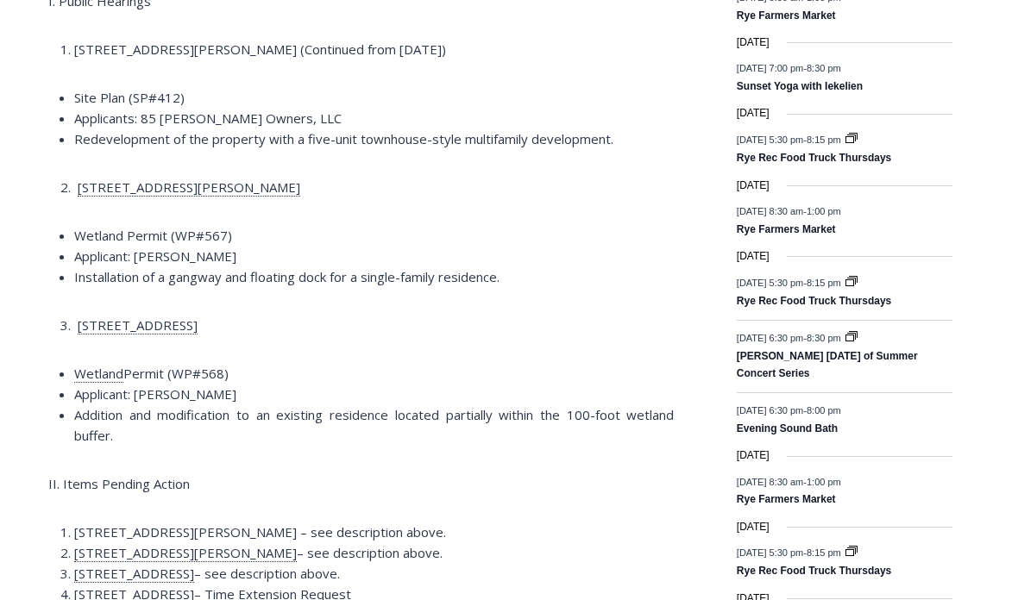
scroll to position [2267, 0]
click at [841, 287] on span "8:15 pm" at bounding box center [823, 282] width 34 height 10
click at [871, 309] on link "Rye Rec Food Truck Thursdays" at bounding box center [813, 302] width 154 height 14
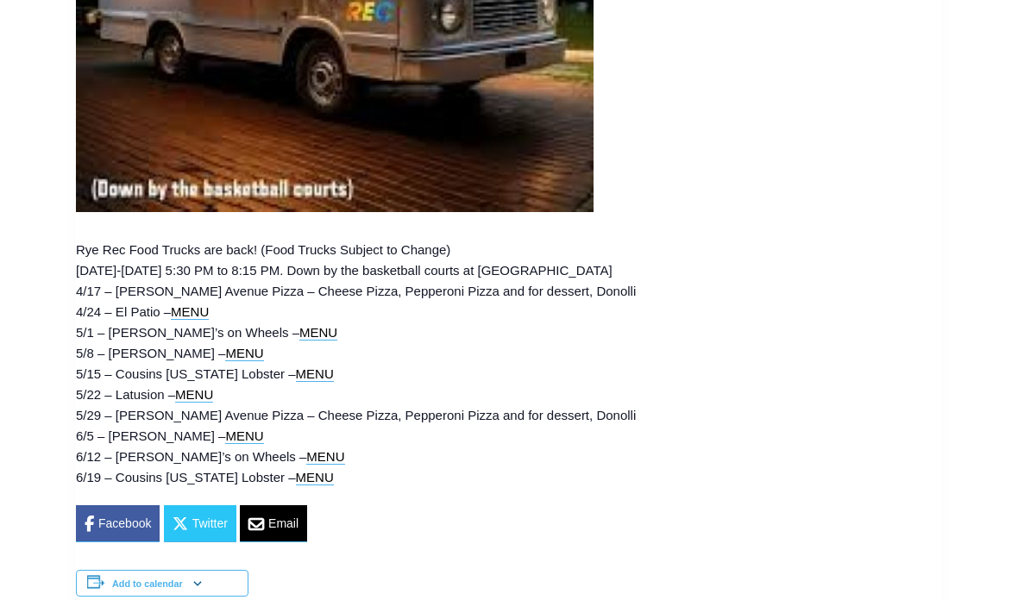
scroll to position [1046, 0]
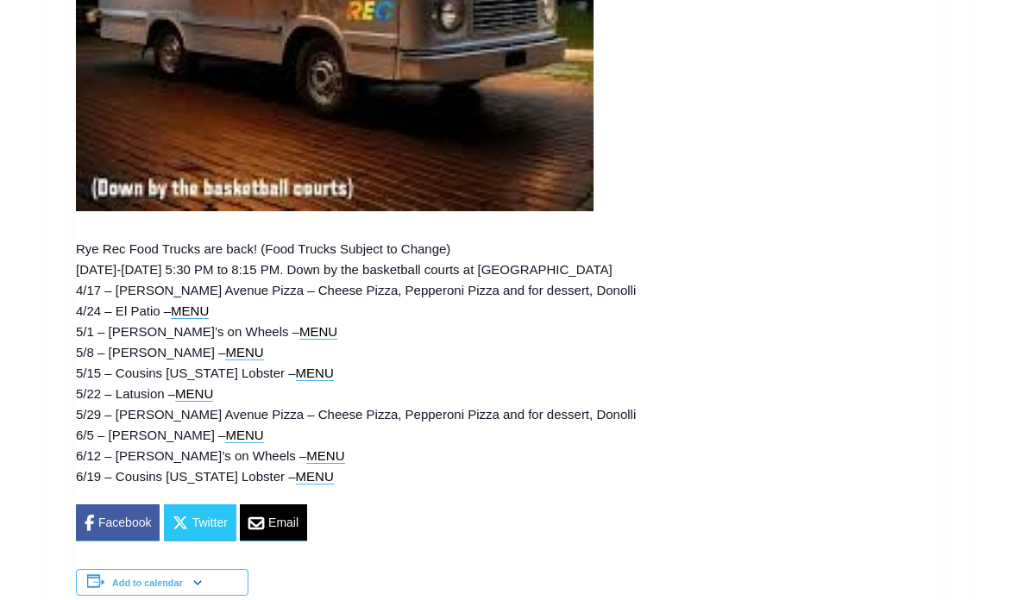
click at [296, 475] on link "MENU" at bounding box center [315, 477] width 38 height 16
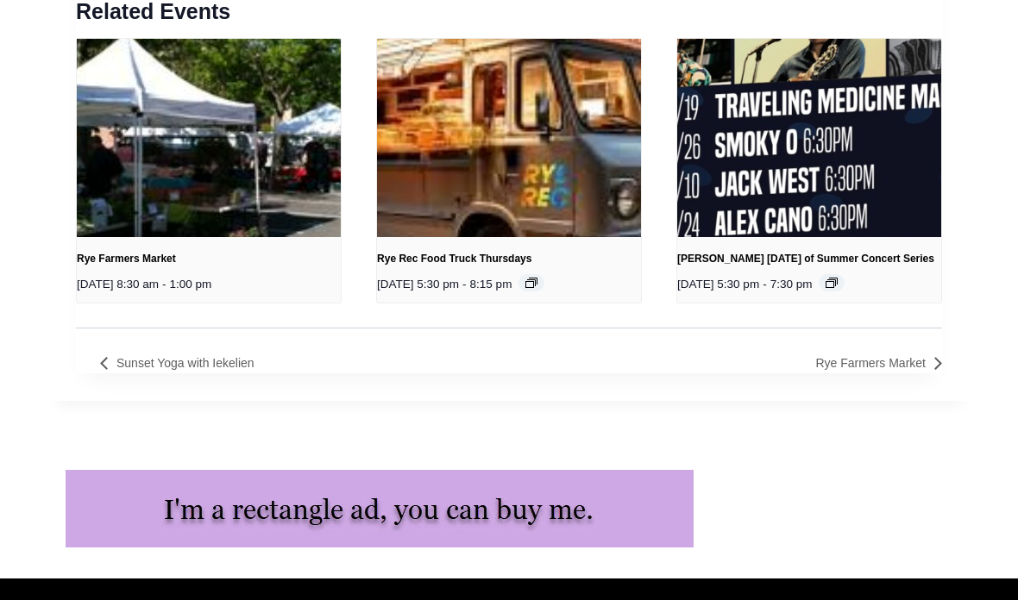
scroll to position [2343, 0]
